Goal: Task Accomplishment & Management: Manage account settings

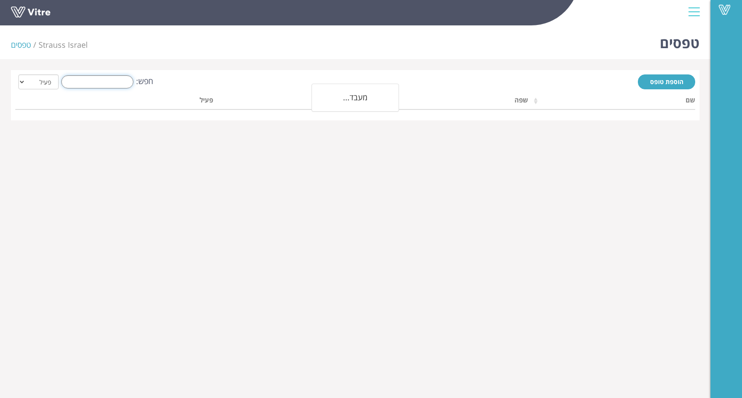
click at [114, 84] on input "חפש:" at bounding box center [97, 81] width 72 height 13
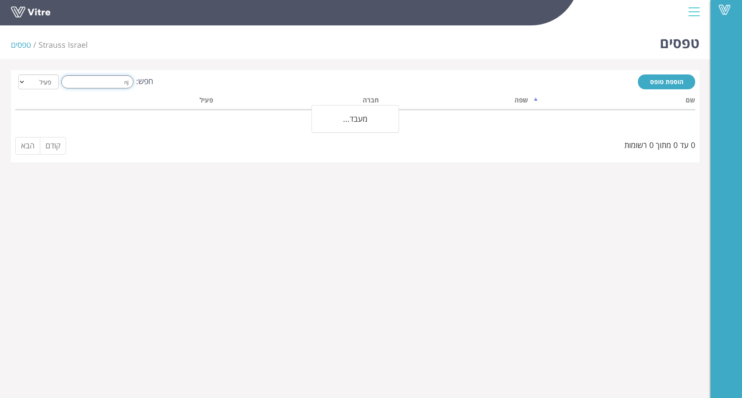
type input "n"
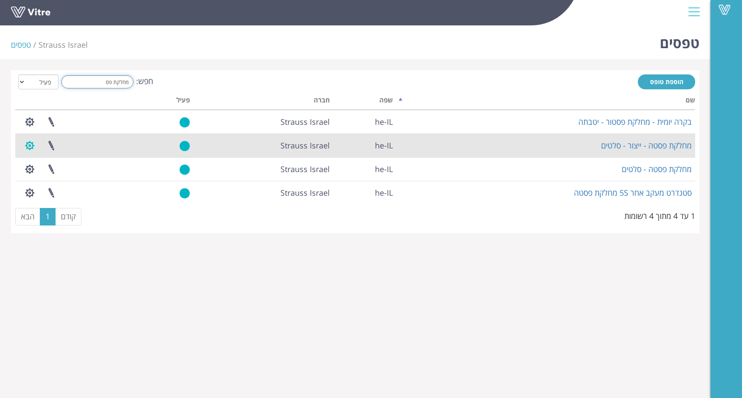
type input "מחלקת פס"
click at [32, 143] on button "button" at bounding box center [30, 145] width 22 height 23
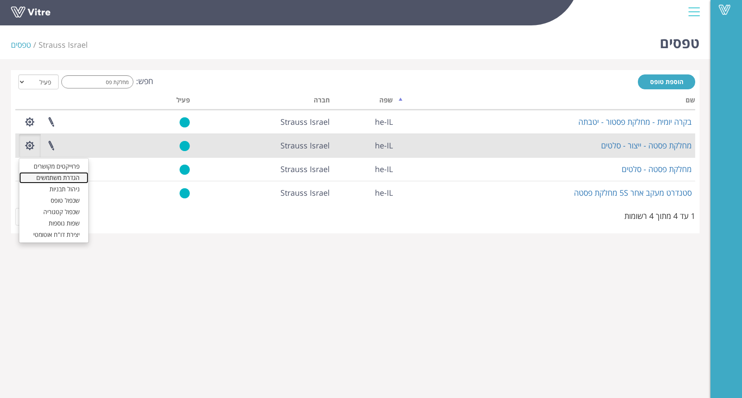
click at [56, 175] on link "הגדרת משתמשים" at bounding box center [53, 177] width 69 height 11
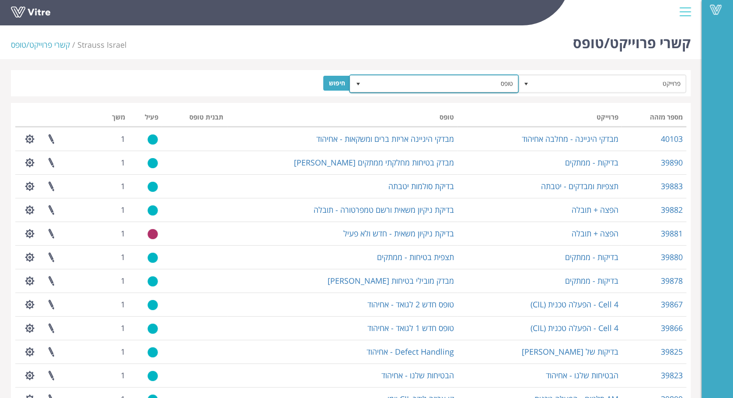
click at [484, 81] on span "טופס" at bounding box center [442, 84] width 152 height 16
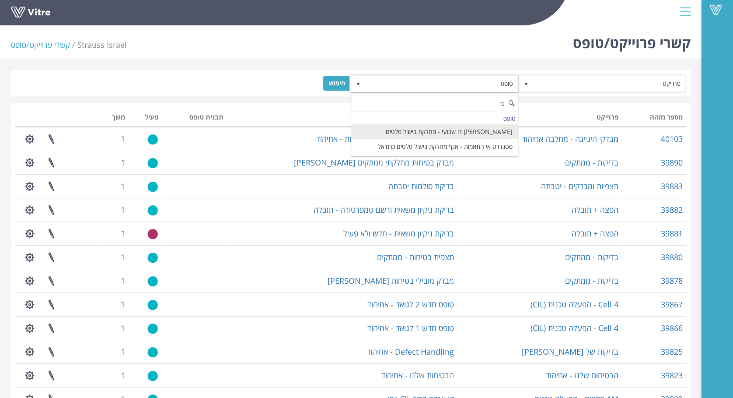
type input "ב"
click at [483, 130] on li "מחלקת פסטה - ייצור - סלטים" at bounding box center [434, 131] width 167 height 15
type input "מחלקת פסטה"
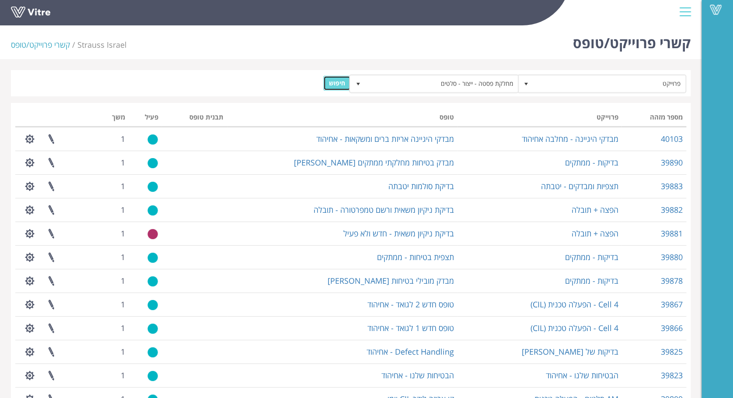
click at [340, 79] on input "חיפוש" at bounding box center [337, 83] width 28 height 15
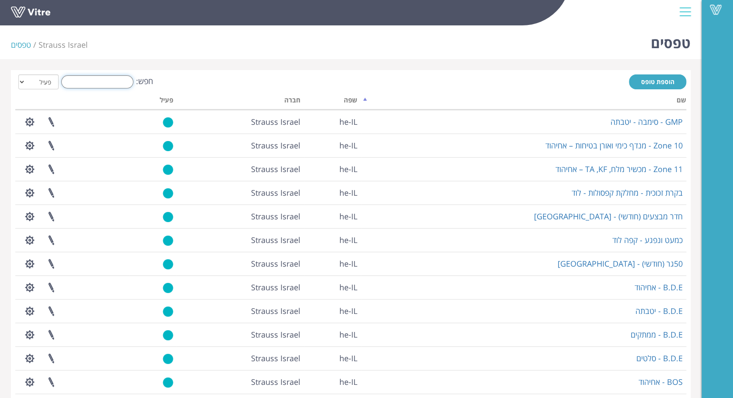
click at [118, 77] on input "חפש:" at bounding box center [97, 81] width 72 height 13
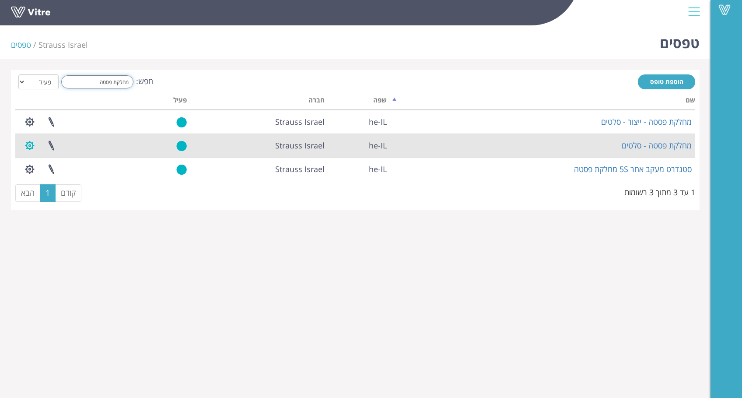
type input "מחלקת פסטה"
click at [25, 143] on button "button" at bounding box center [30, 145] width 22 height 23
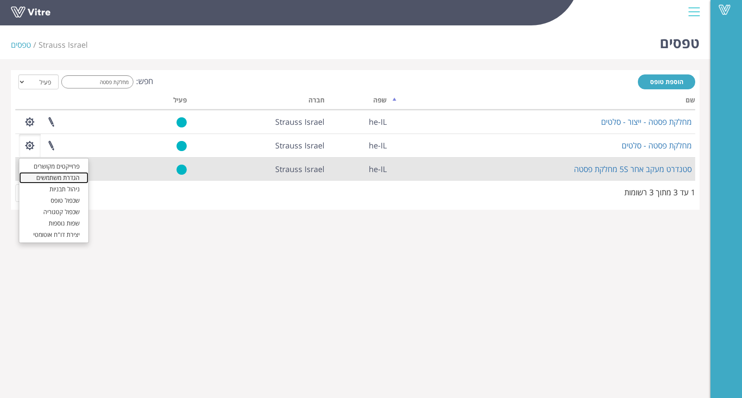
click at [46, 176] on link "הגדרת משתמשים" at bounding box center [53, 177] width 69 height 11
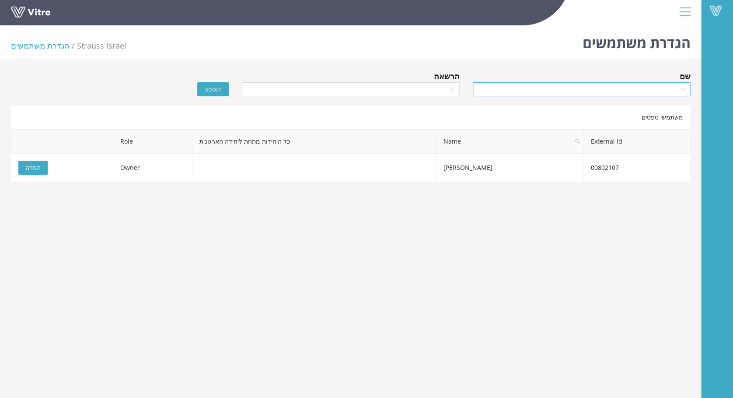
click at [592, 88] on input "search" at bounding box center [578, 89] width 201 height 13
type input "[PERSON_NAME]"
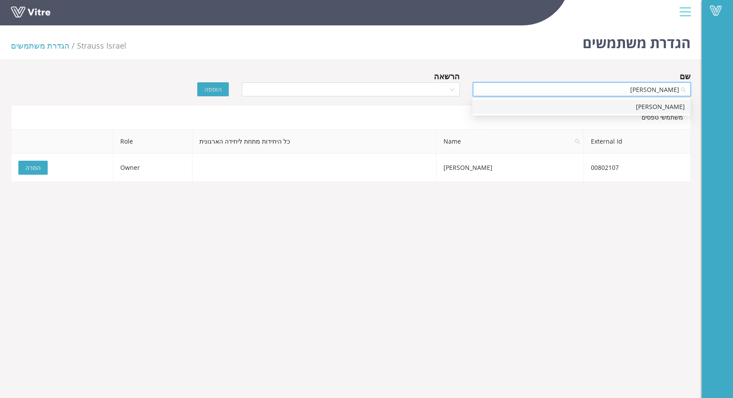
click at [634, 102] on div "[PERSON_NAME]" at bounding box center [581, 107] width 207 height 10
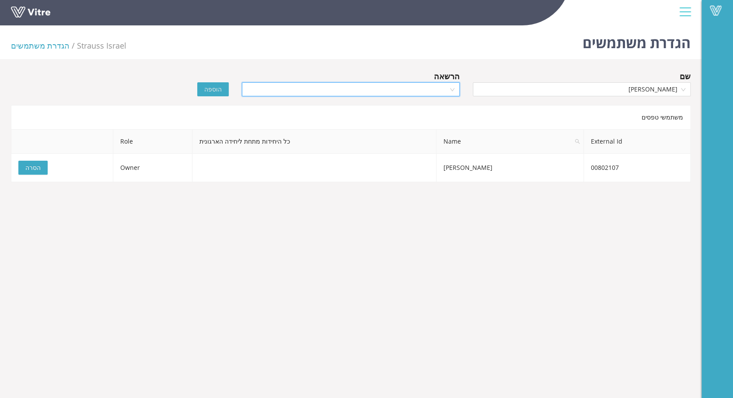
click at [421, 84] on input "search" at bounding box center [347, 89] width 201 height 13
click at [442, 110] on div "Owner" at bounding box center [350, 107] width 207 height 10
click at [217, 88] on span "הוספה" at bounding box center [213, 89] width 18 height 10
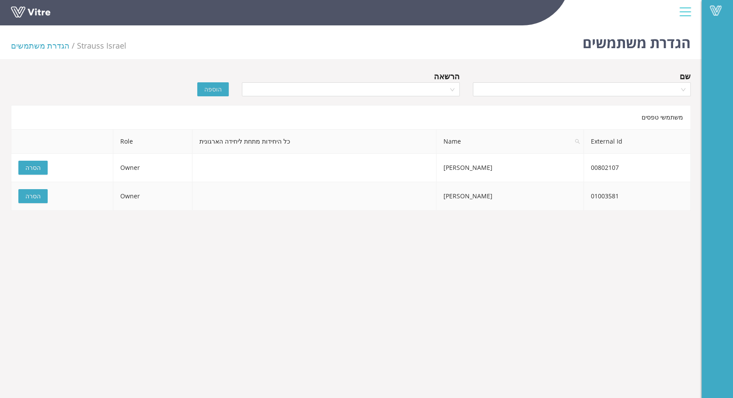
click at [131, 198] on span "Owner" at bounding box center [130, 196] width 20 height 8
click at [196, 274] on body "Vitre הגדרת משתמשים Strauss Israel הגדרת משתמשים שם הרשאה הוספה משתמשי טפסים Ex…" at bounding box center [366, 221] width 733 height 398
